Goal: Browse casually

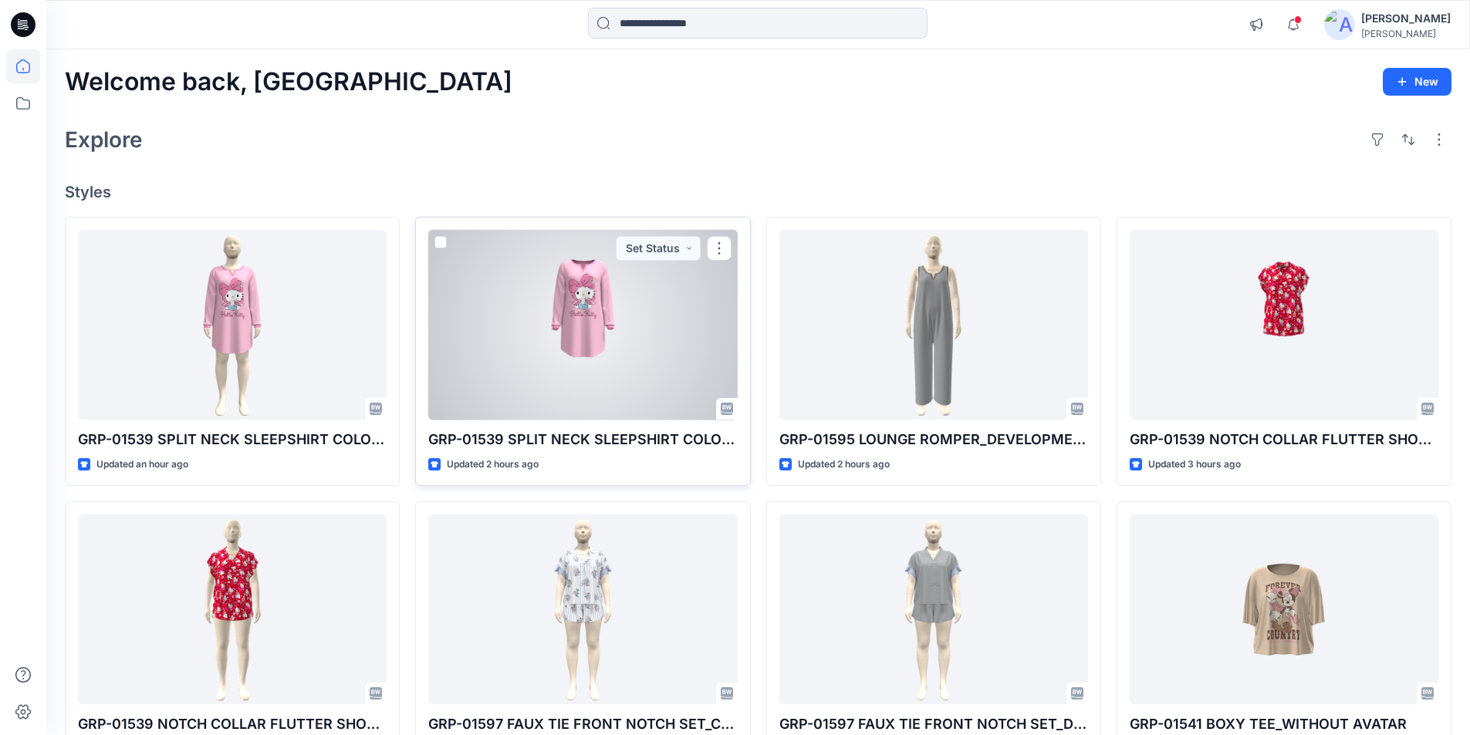
click at [597, 319] on div at bounding box center [582, 325] width 309 height 191
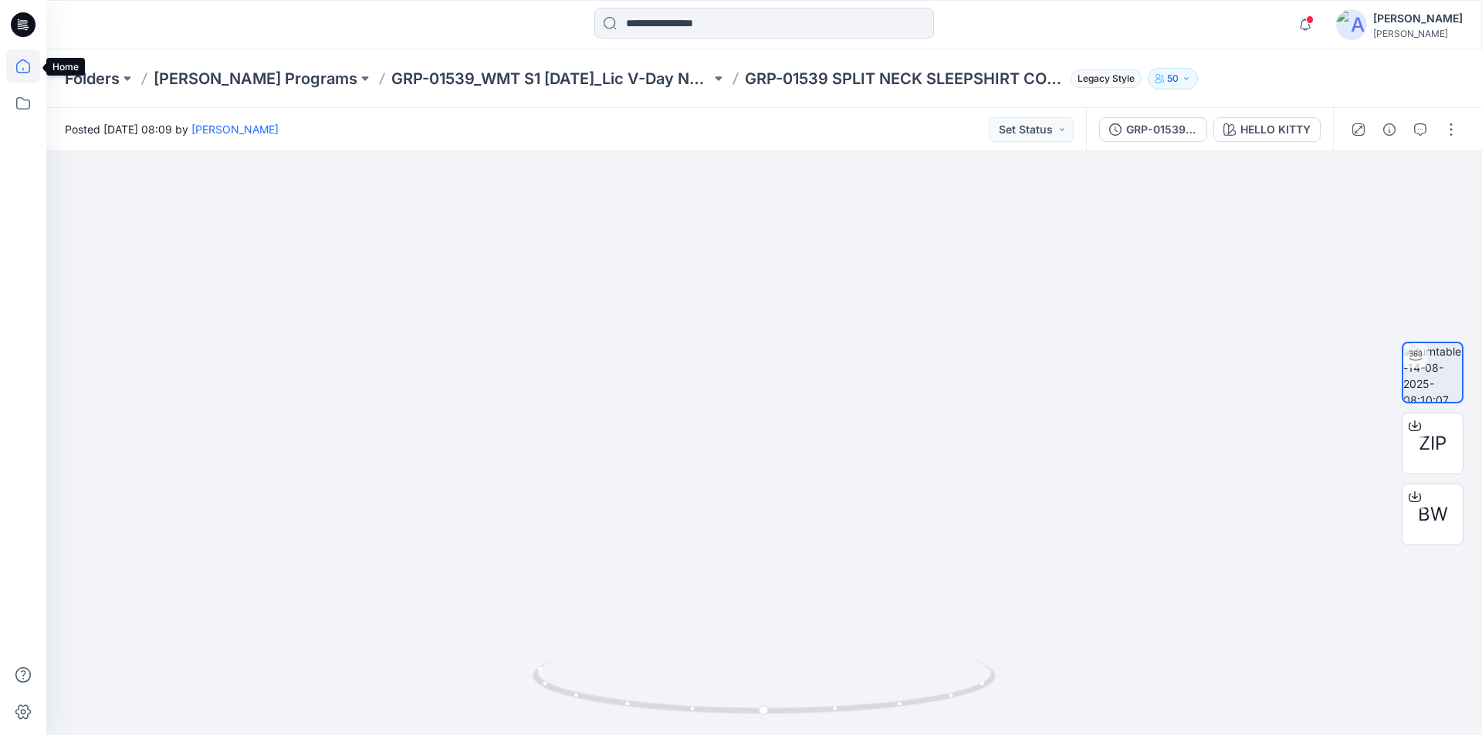
click at [22, 66] on icon at bounding box center [23, 66] width 34 height 34
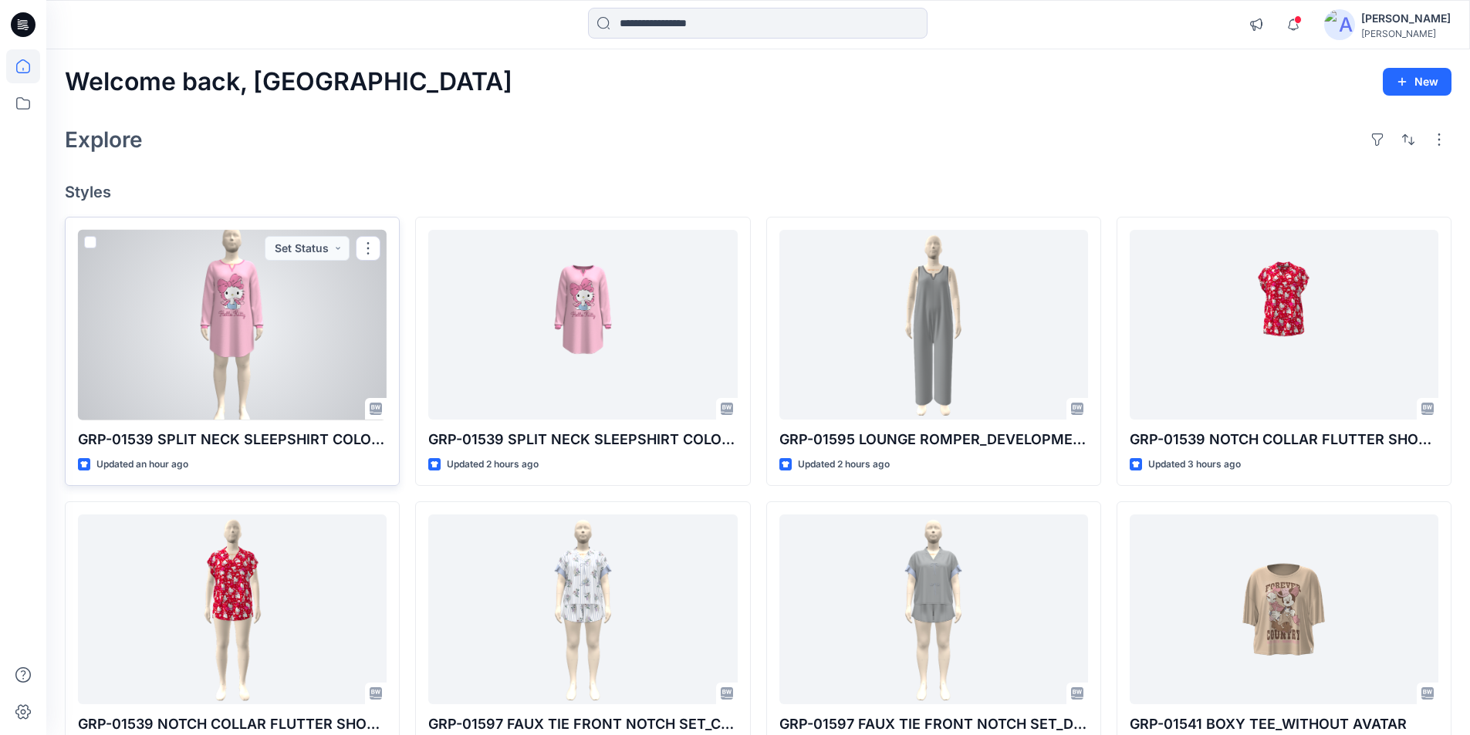
click at [285, 348] on div at bounding box center [232, 325] width 309 height 191
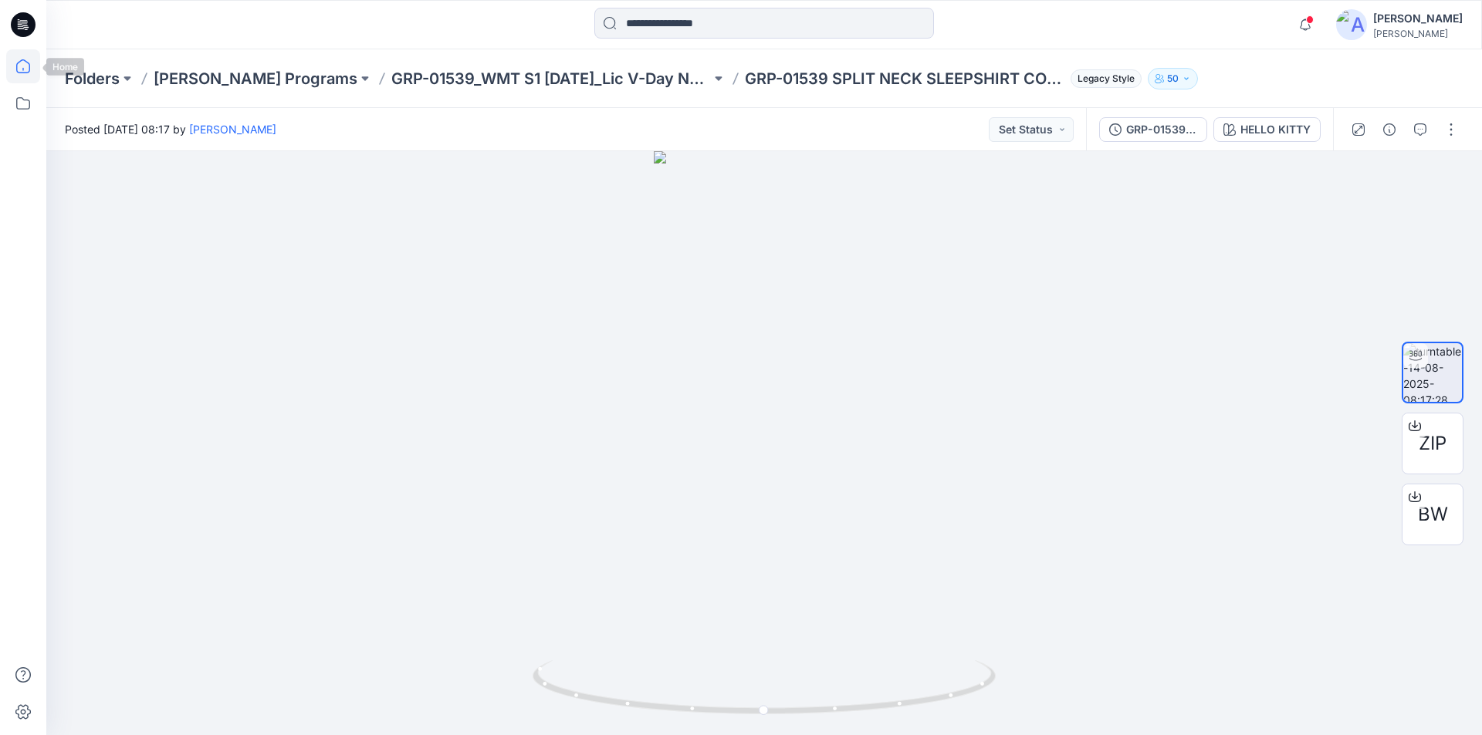
click at [23, 77] on icon at bounding box center [23, 66] width 34 height 34
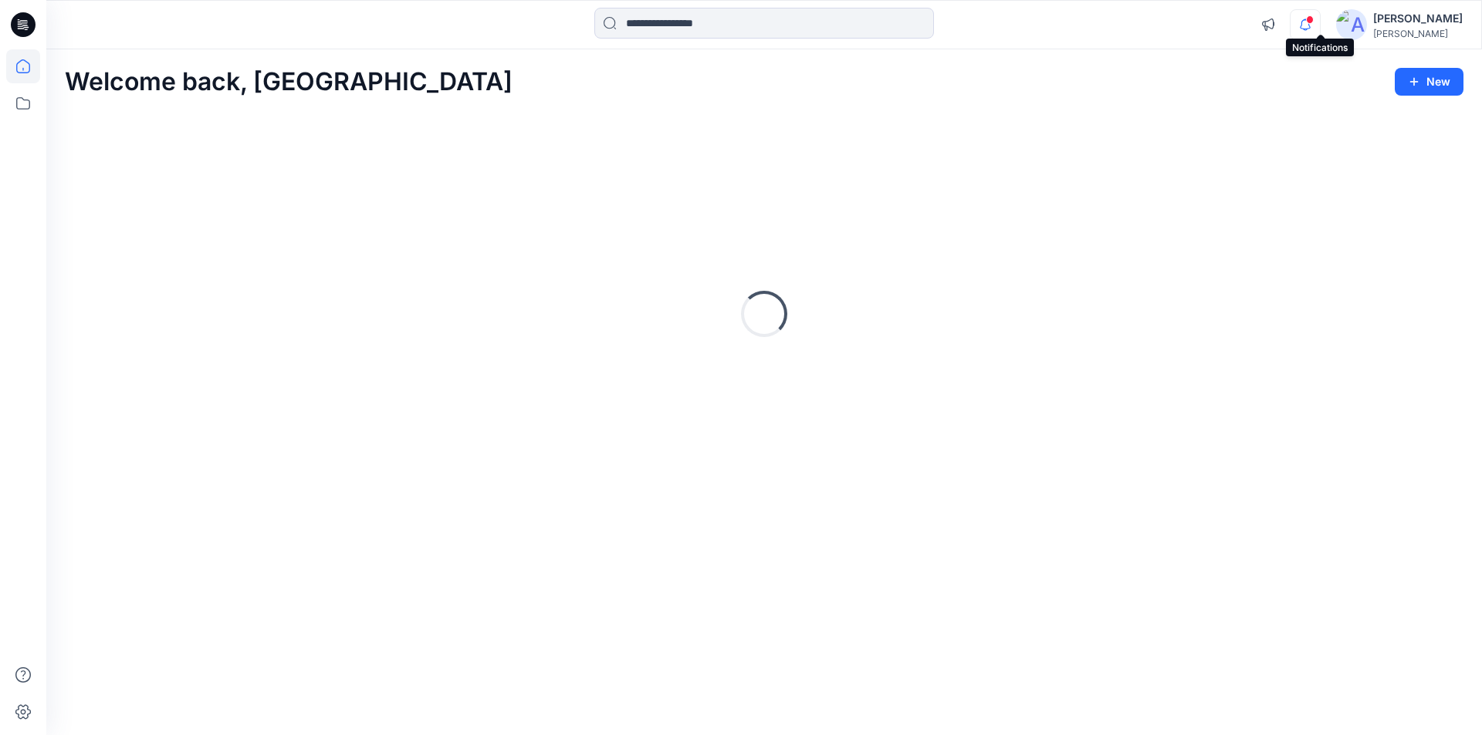
click at [1313, 30] on icon "button" at bounding box center [1304, 24] width 29 height 31
